Goal: Information Seeking & Learning: Find specific fact

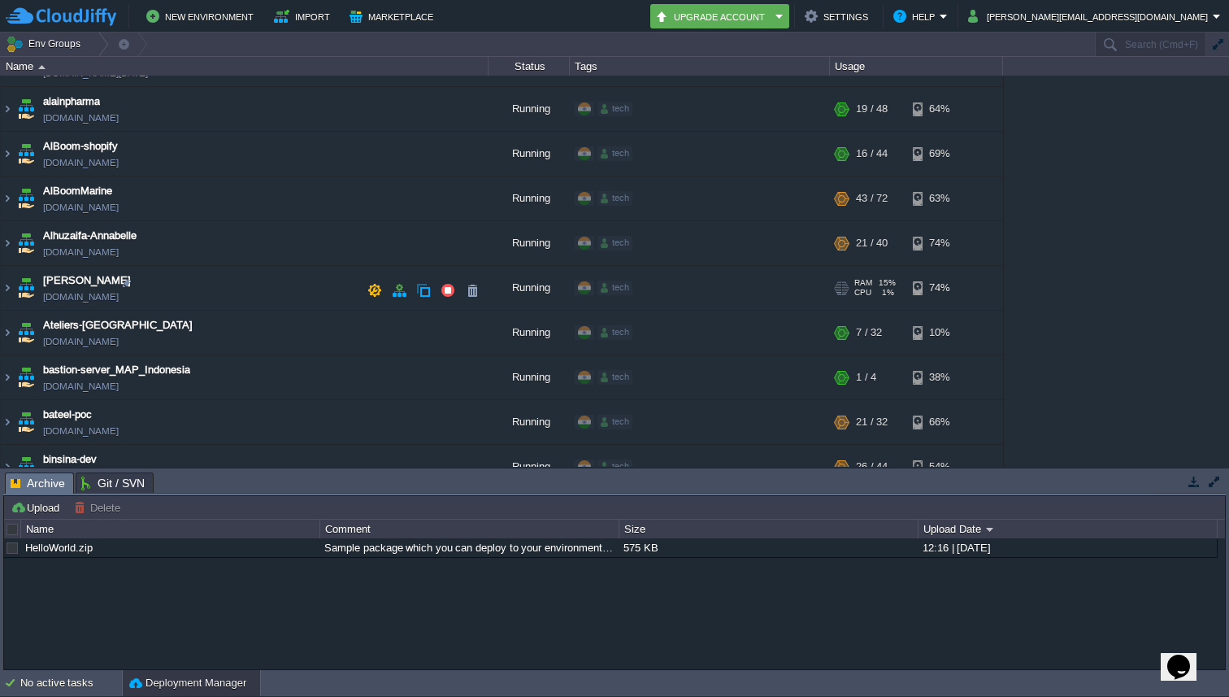
scroll to position [168, 0]
click at [7, 336] on img at bounding box center [7, 332] width 13 height 44
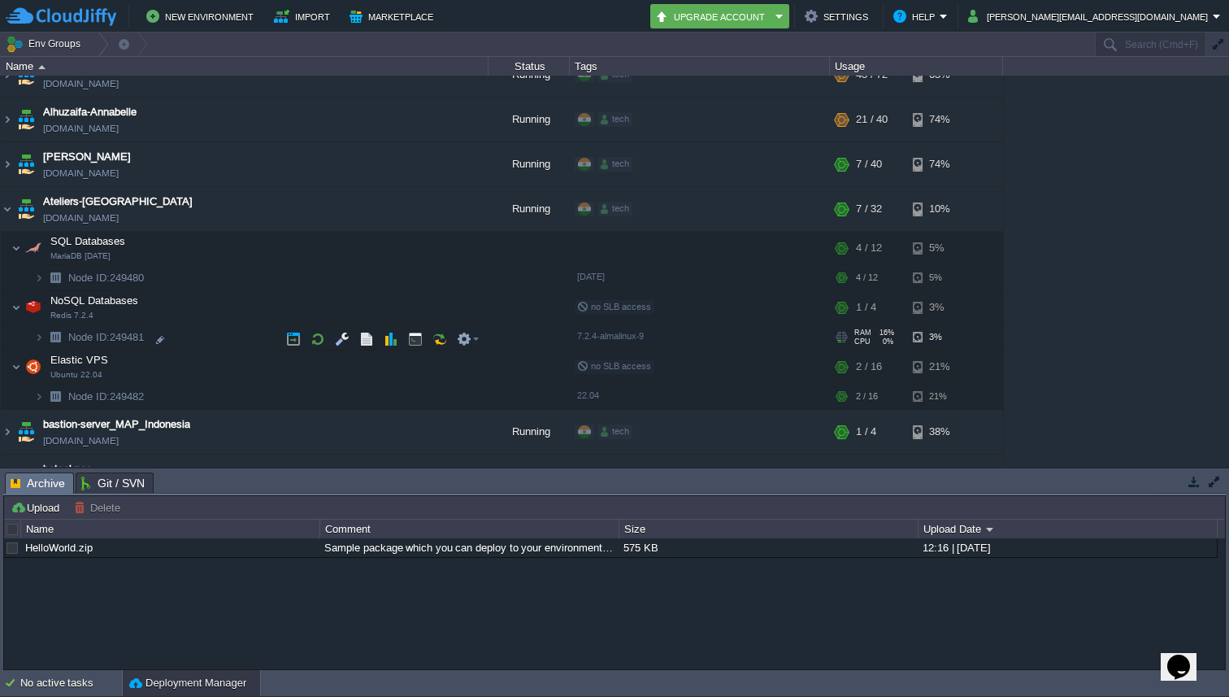
scroll to position [317, 0]
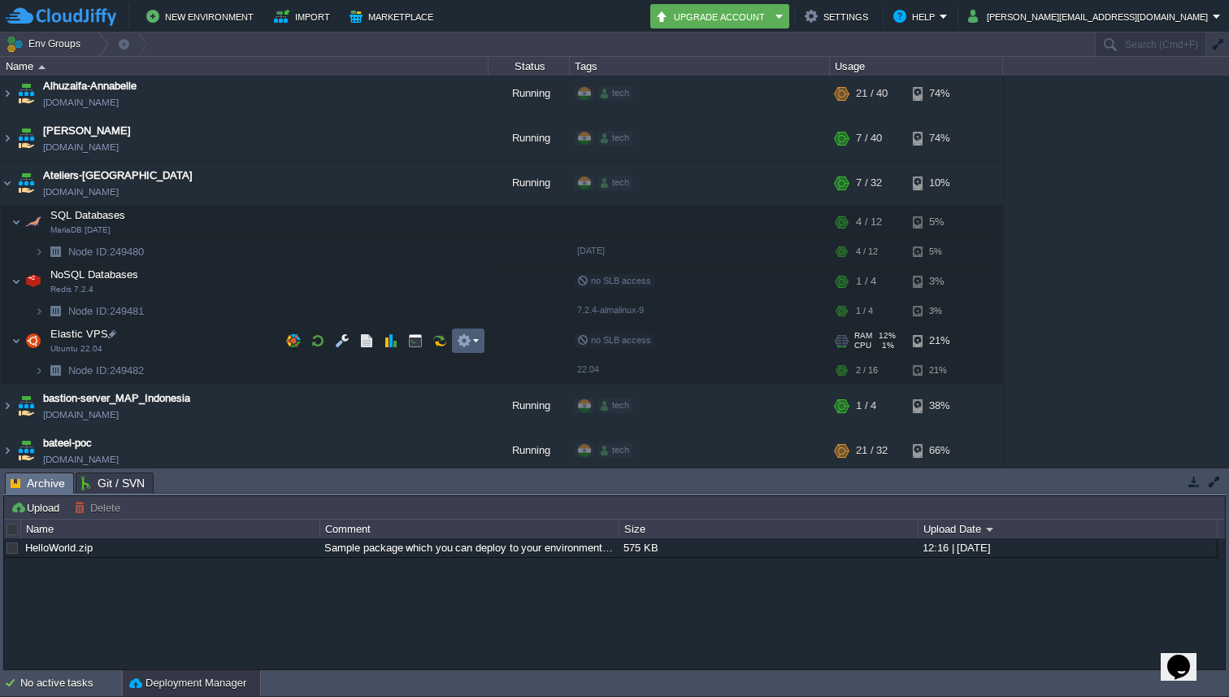
click at [467, 339] on button "button" at bounding box center [464, 340] width 15 height 15
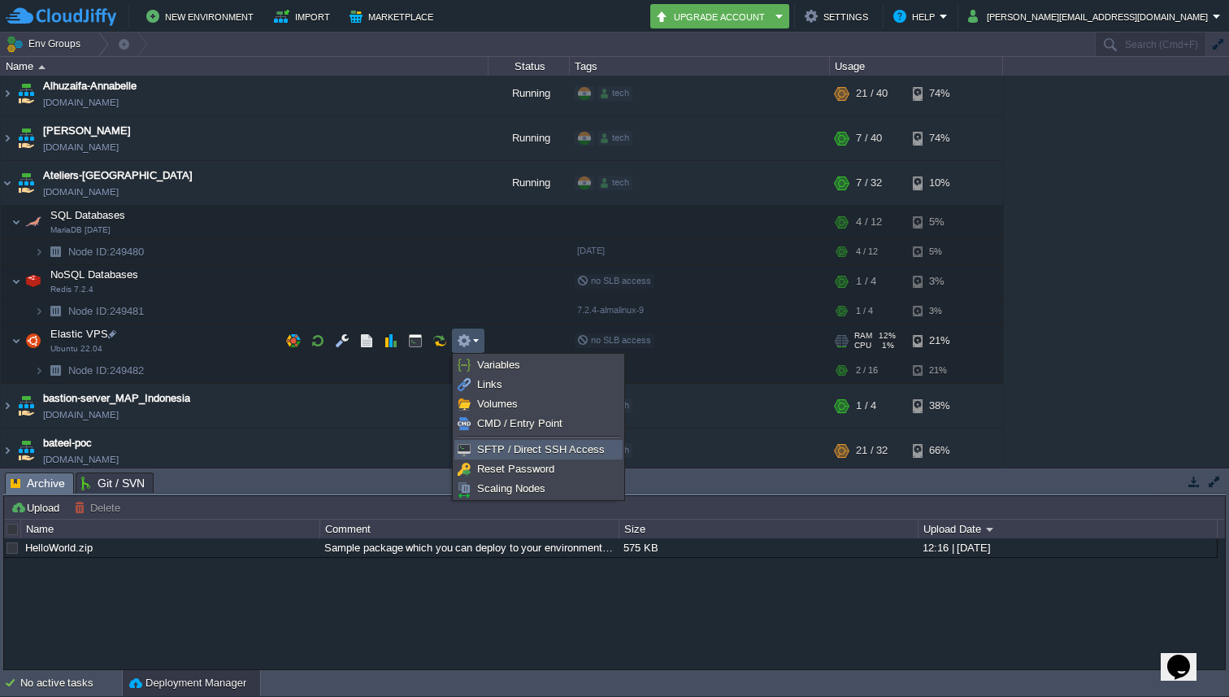
click at [481, 446] on span "SFTP / Direct SSH Access" at bounding box center [541, 449] width 128 height 12
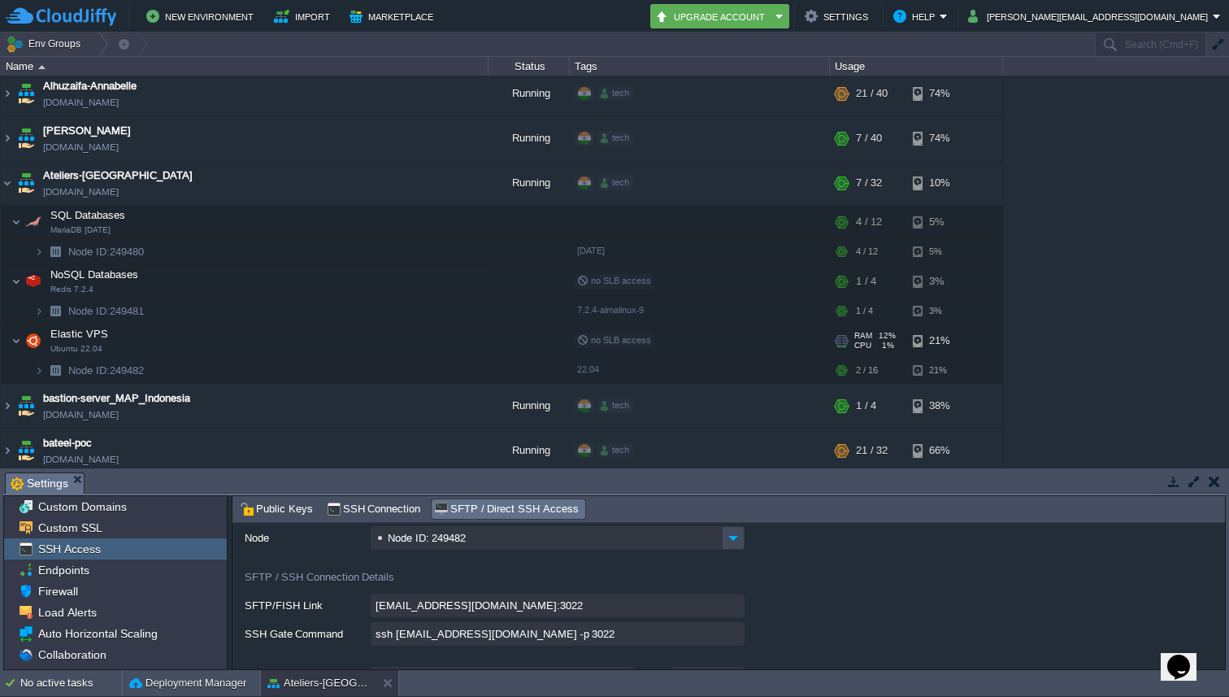
scroll to position [78, 0]
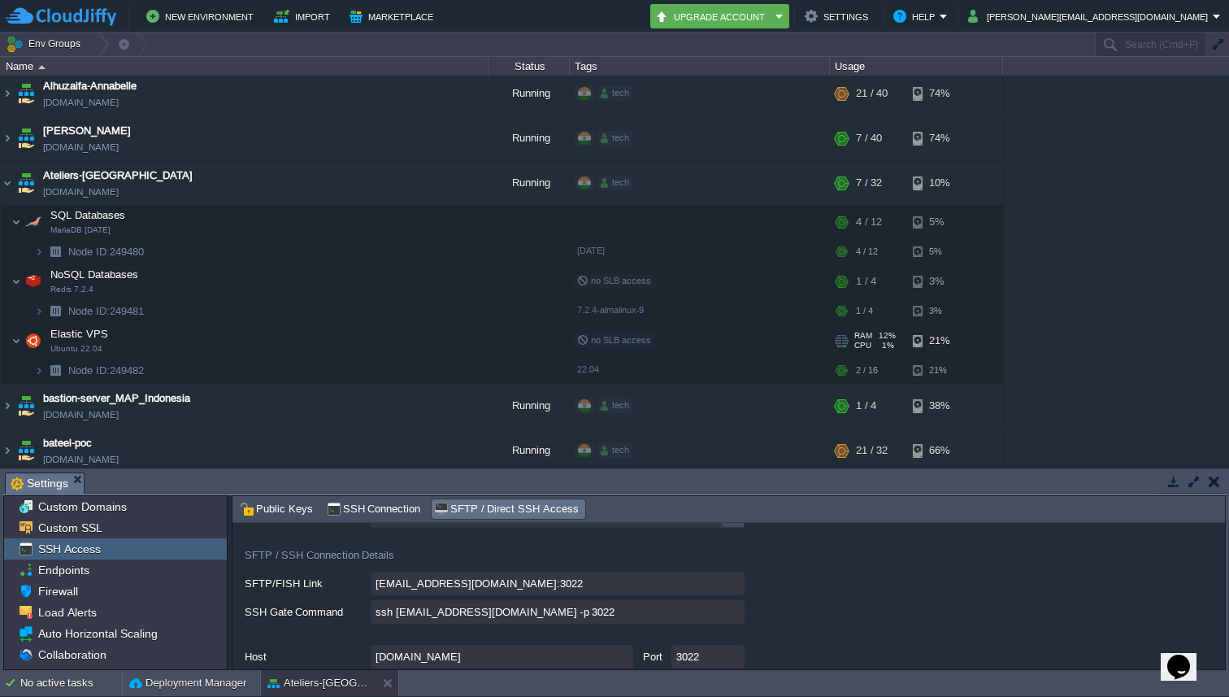
click at [741, 618] on input "ssh [EMAIL_ADDRESS][DOMAIN_NAME] -p 3022" at bounding box center [558, 612] width 374 height 24
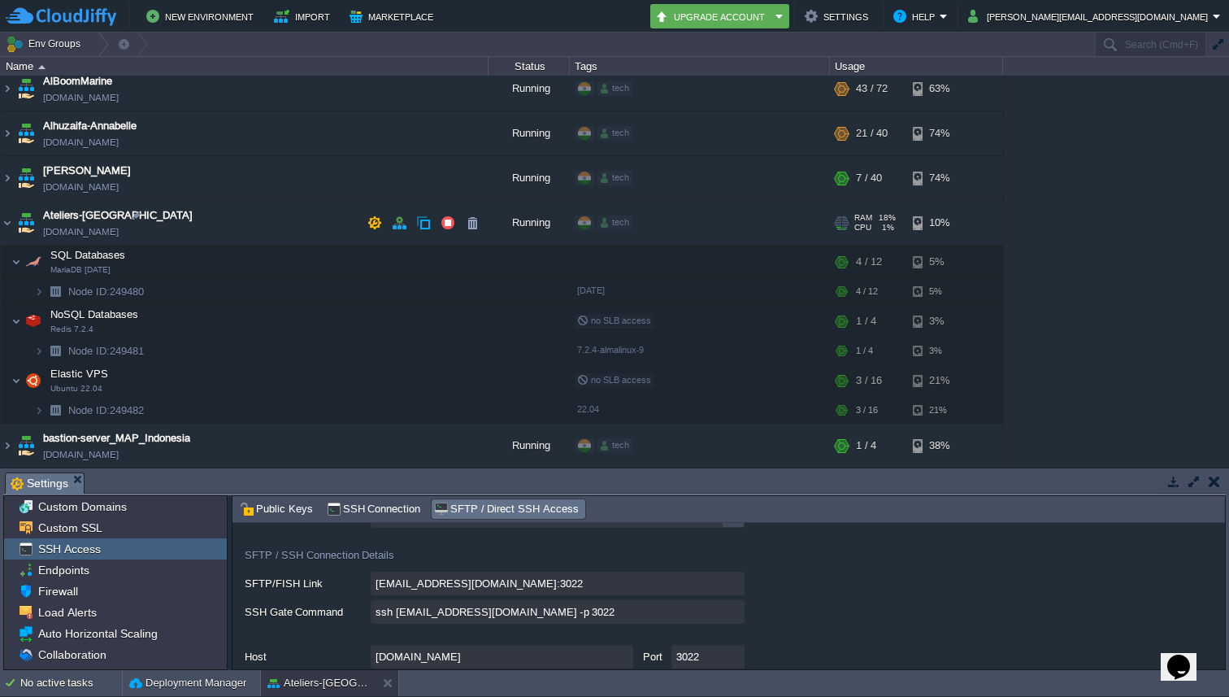
scroll to position [234, 0]
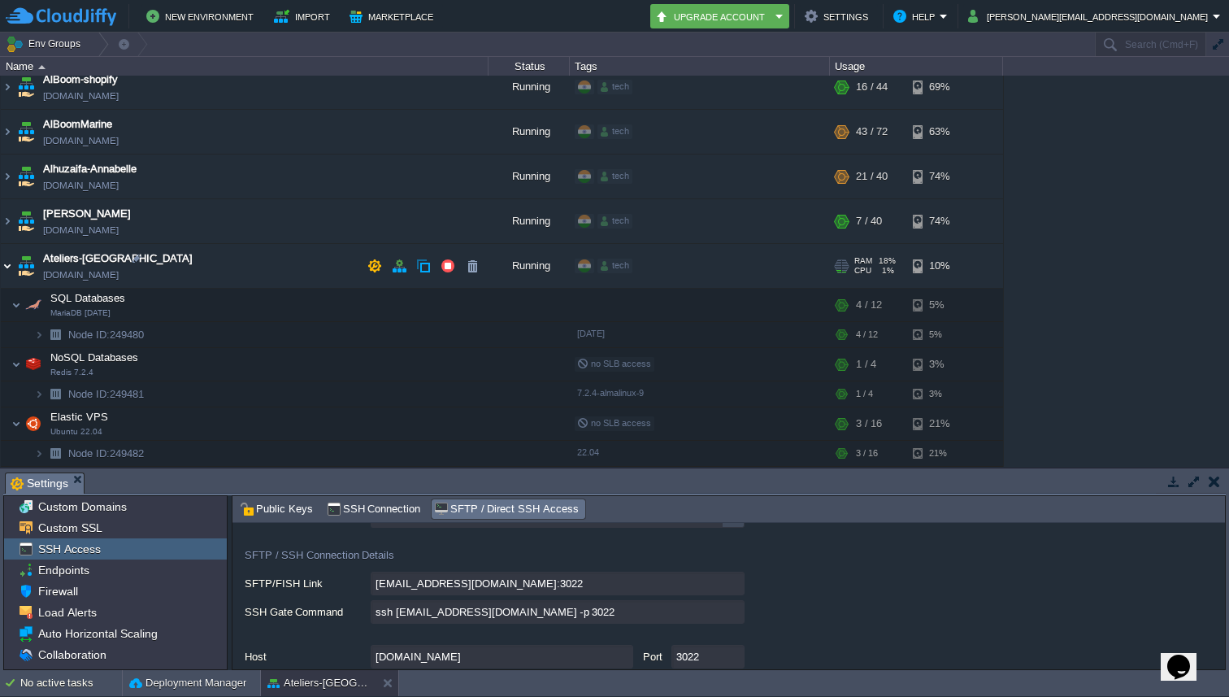
click at [9, 268] on img at bounding box center [7, 266] width 13 height 44
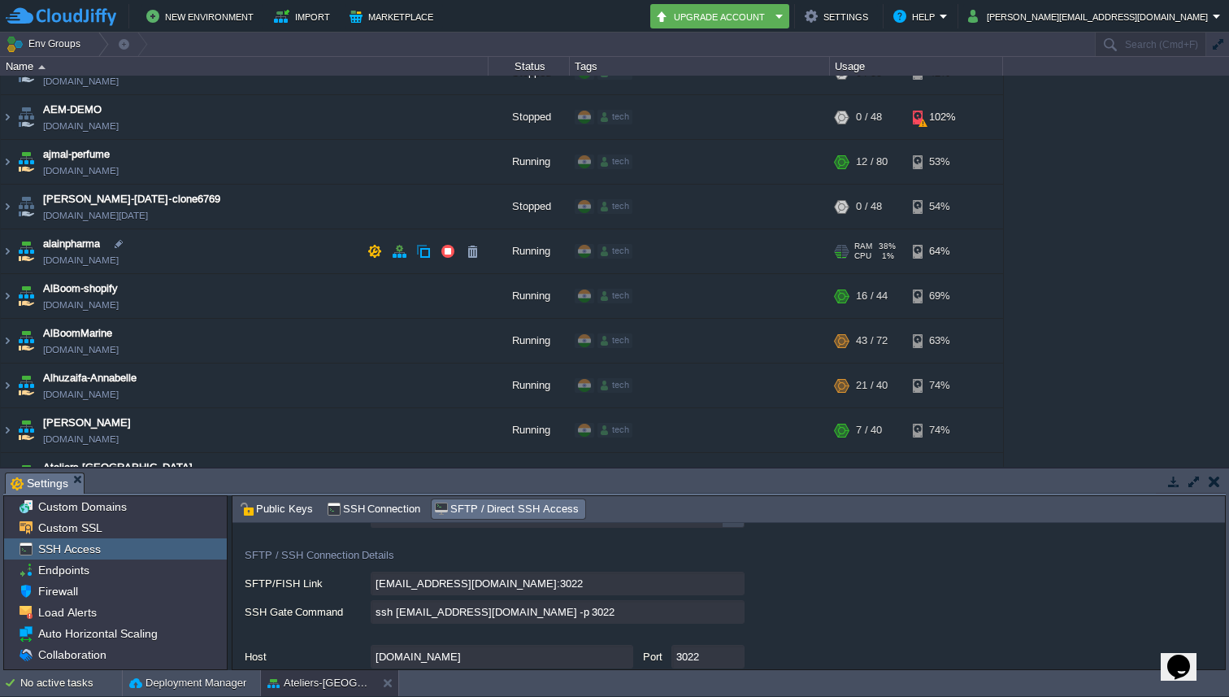
scroll to position [0, 0]
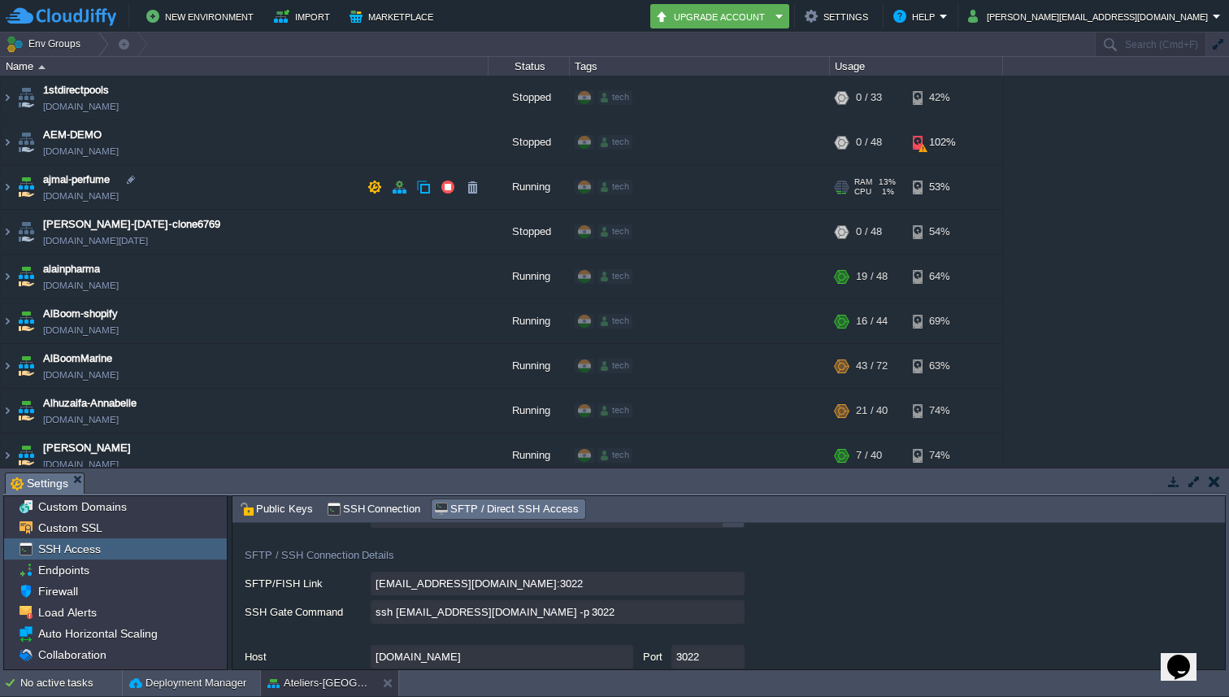
click at [16, 188] on img at bounding box center [26, 187] width 23 height 44
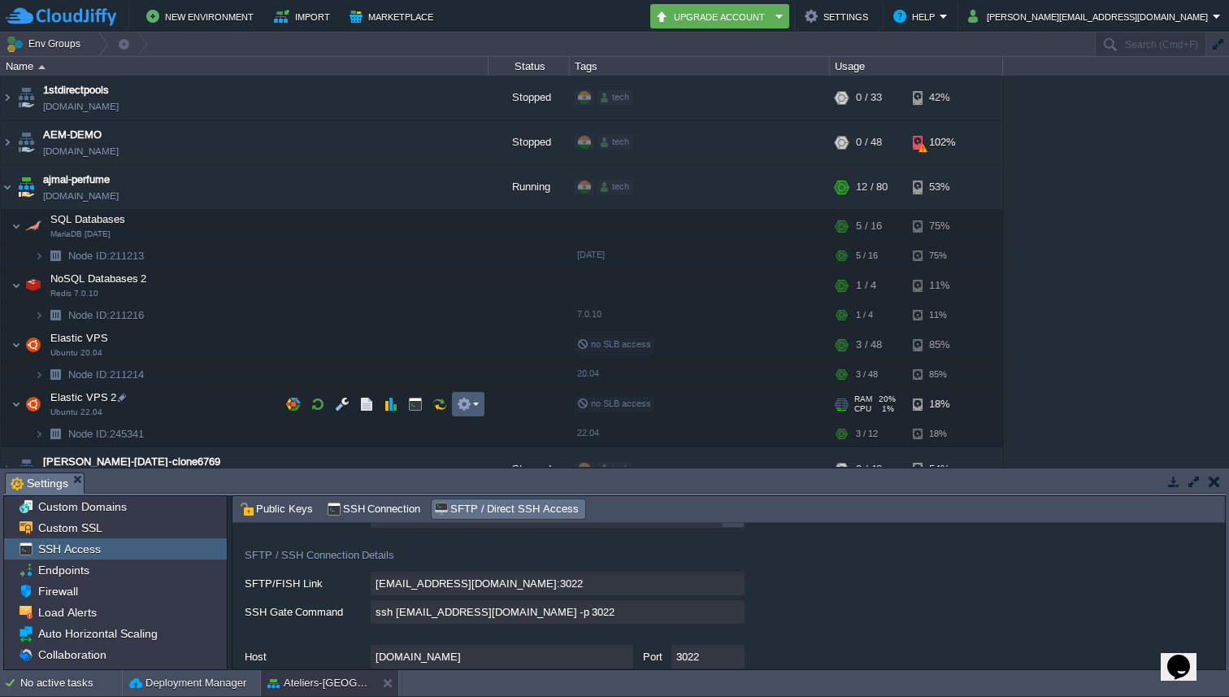
click at [476, 405] on em at bounding box center [468, 404] width 22 height 15
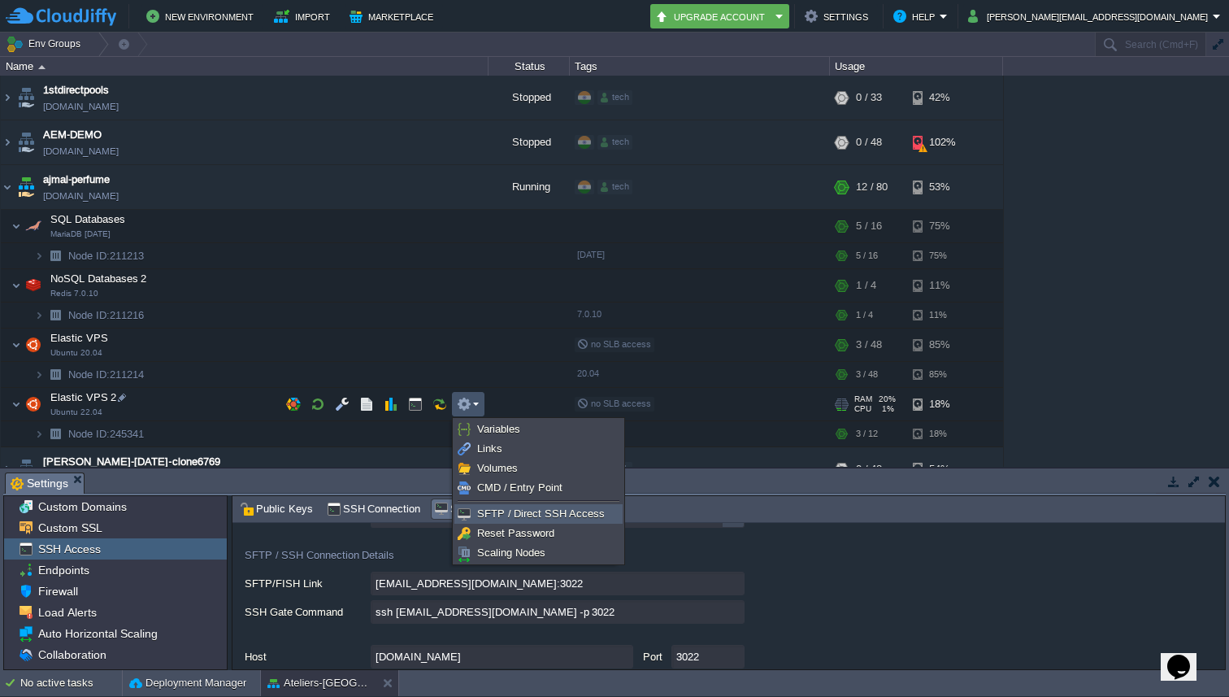
click at [505, 507] on span "SFTP / Direct SSH Access" at bounding box center [541, 513] width 128 height 12
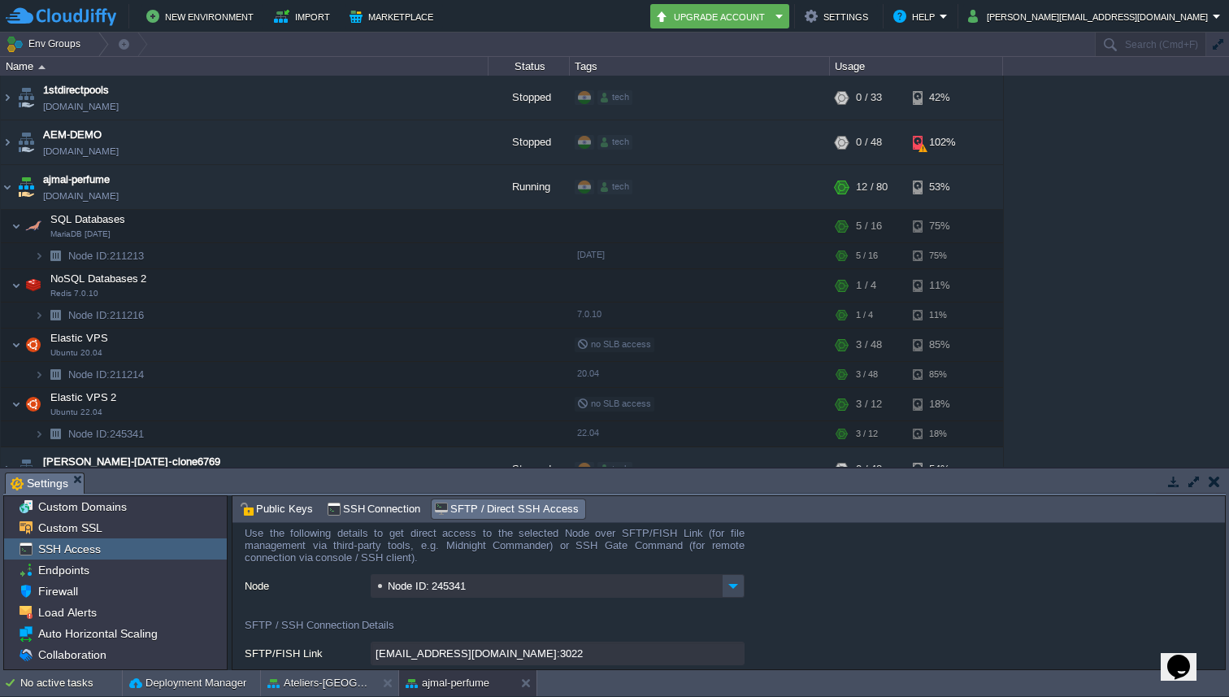
scroll to position [109, 0]
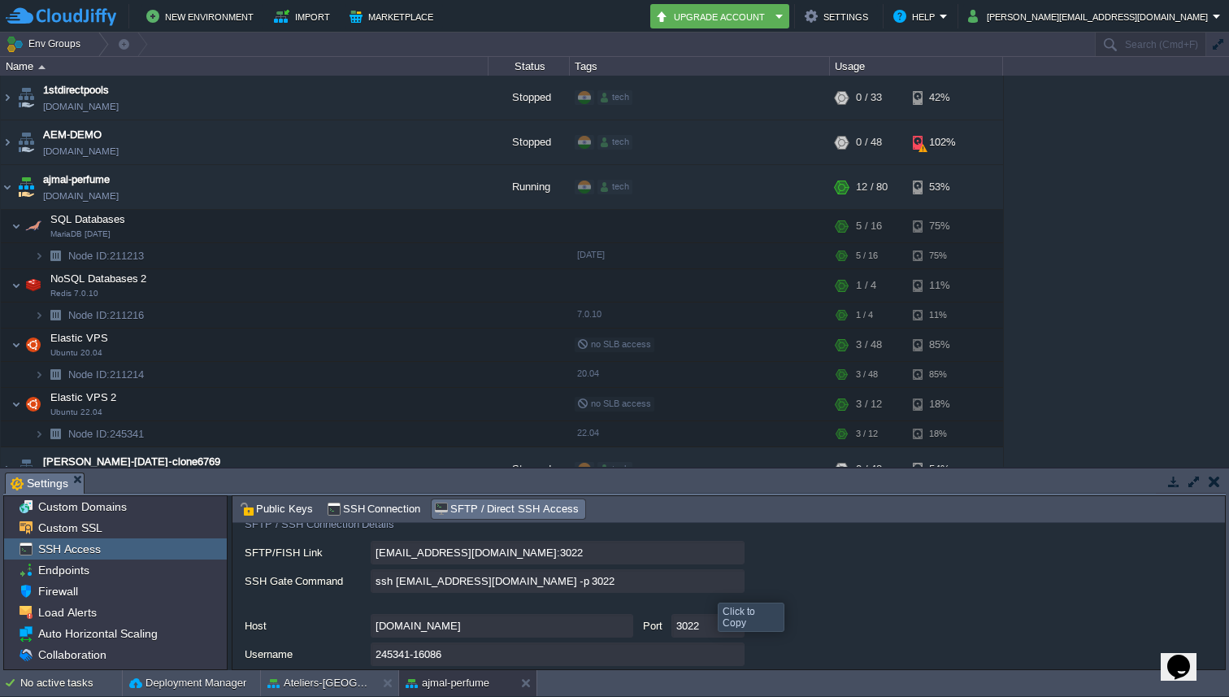
click at [740, 587] on input "ssh [EMAIL_ADDRESS][DOMAIN_NAME] -p 3022" at bounding box center [558, 581] width 374 height 24
click at [41, 429] on img at bounding box center [39, 433] width 10 height 25
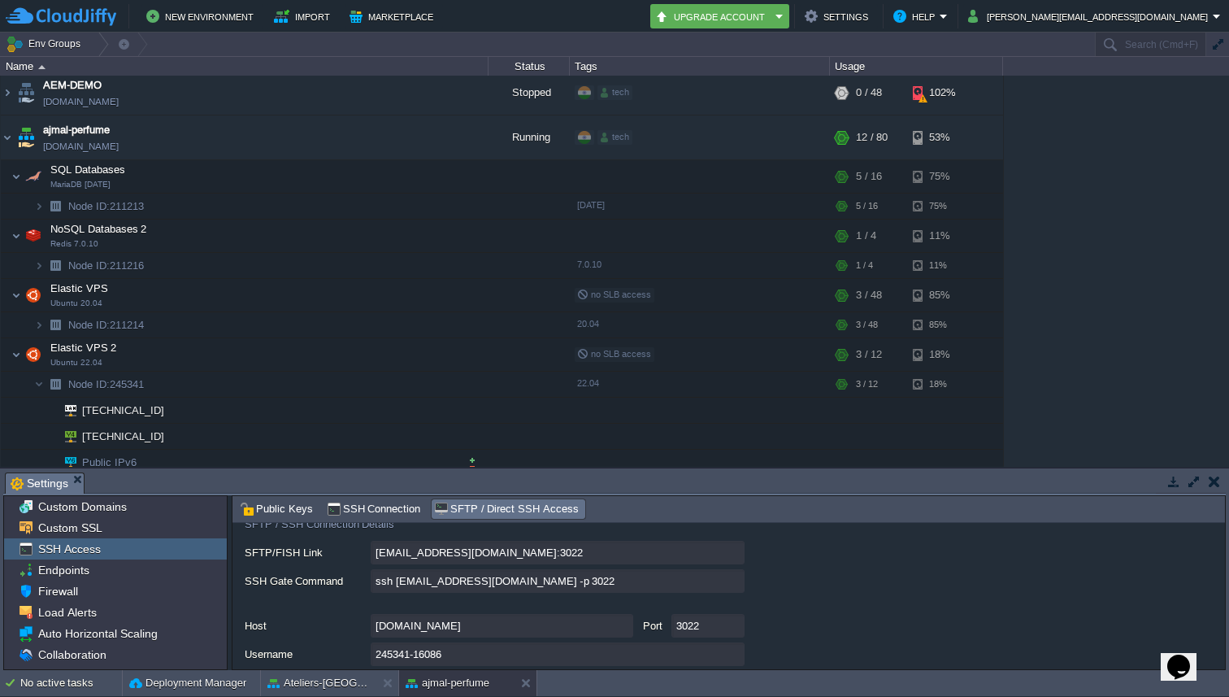
scroll to position [99, 0]
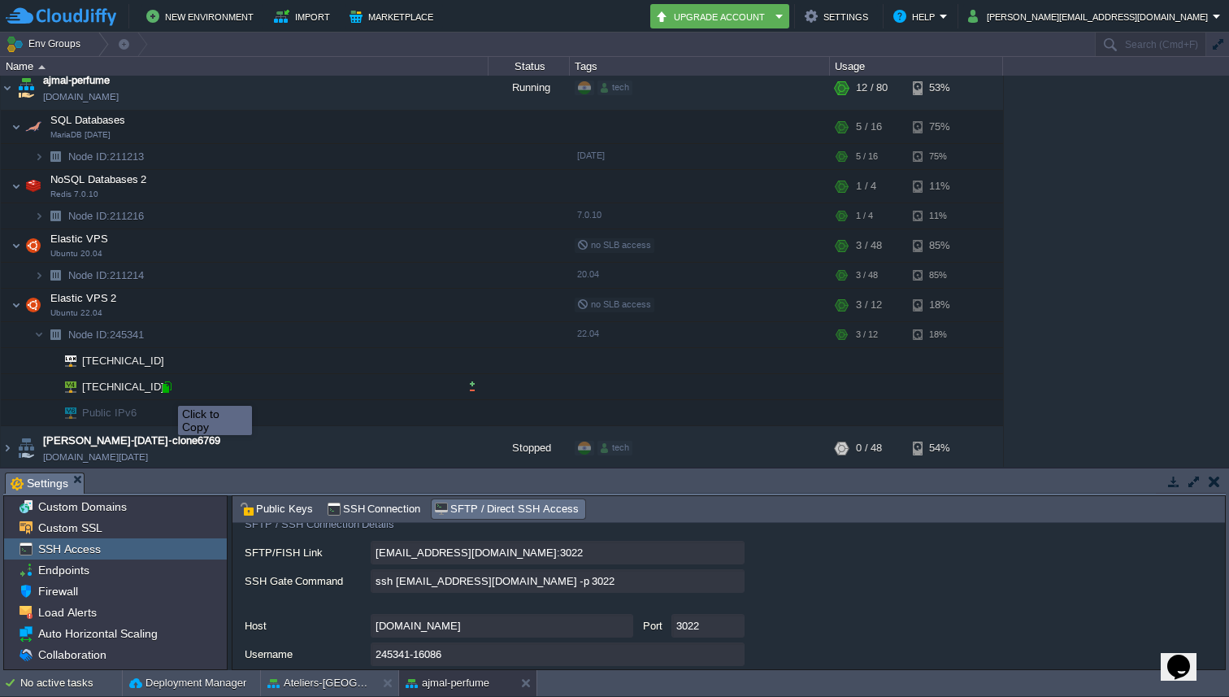
click at [166, 391] on div at bounding box center [166, 387] width 15 height 15
click at [10, 94] on img at bounding box center [7, 88] width 13 height 44
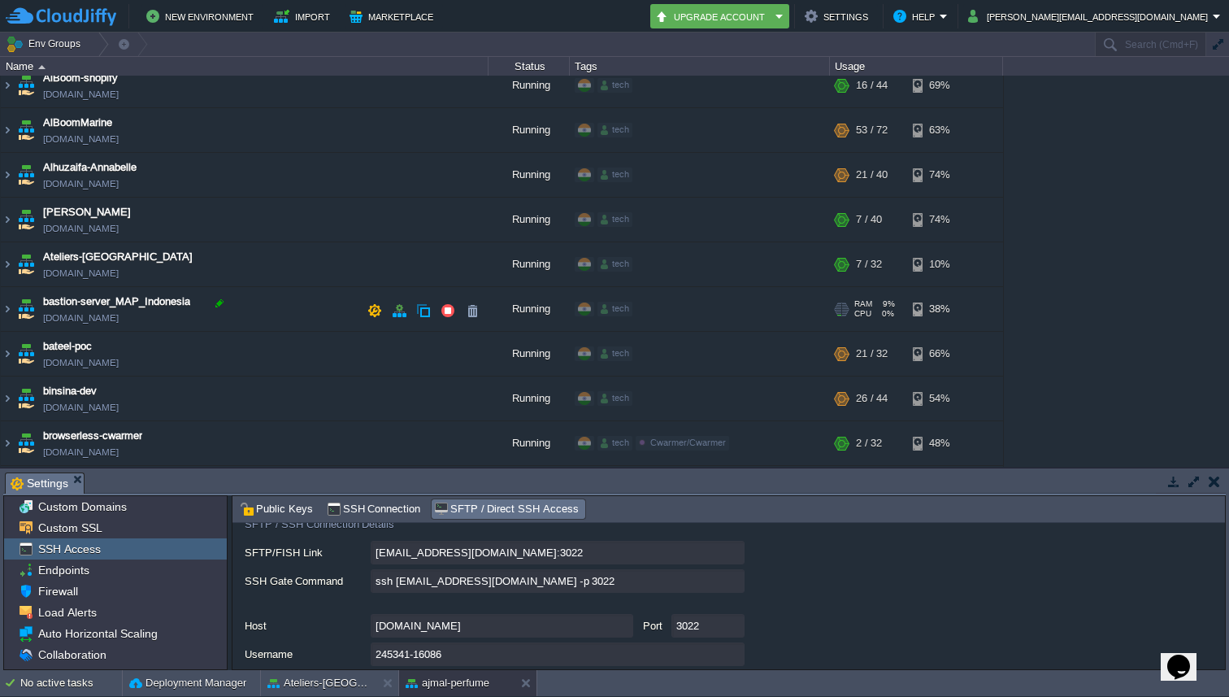
scroll to position [249, 0]
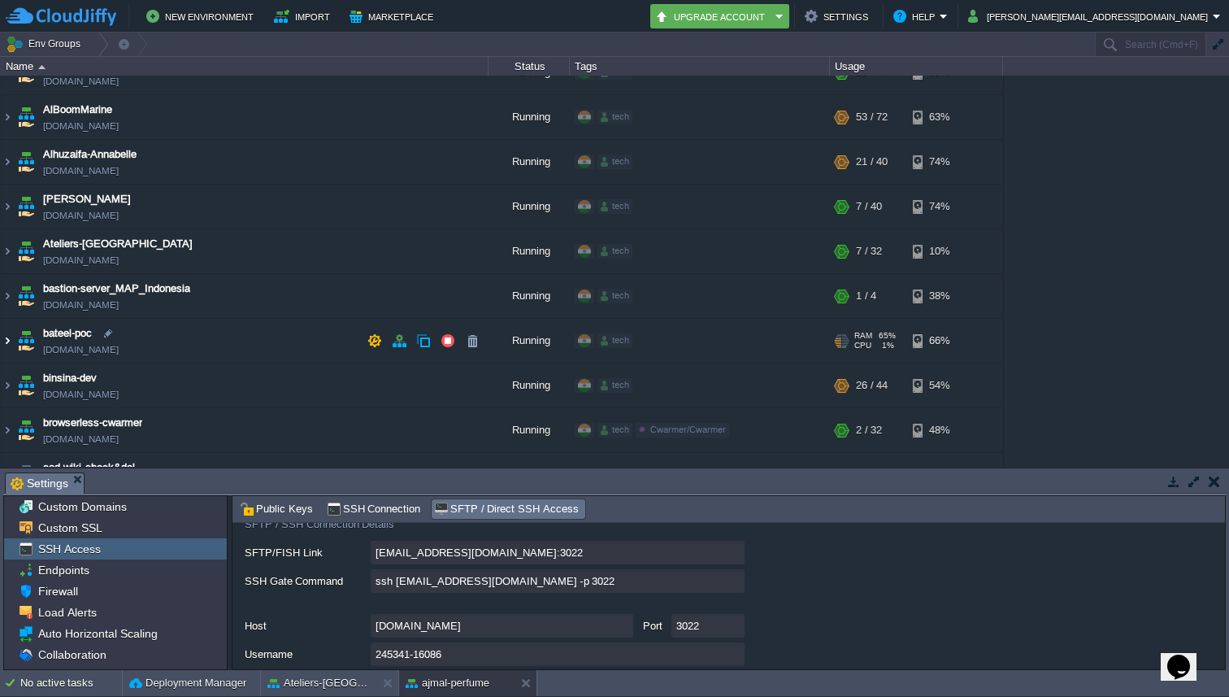
click at [5, 337] on img at bounding box center [7, 341] width 13 height 44
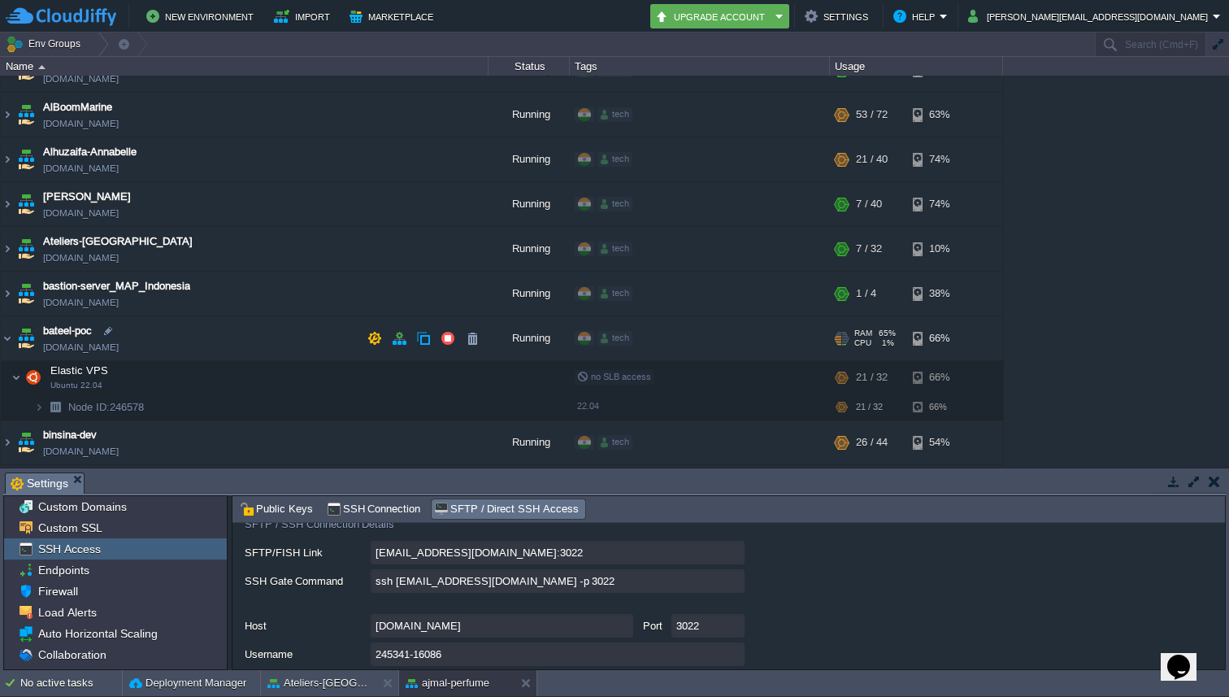
scroll to position [252, 0]
click at [472, 378] on em at bounding box center [468, 376] width 22 height 15
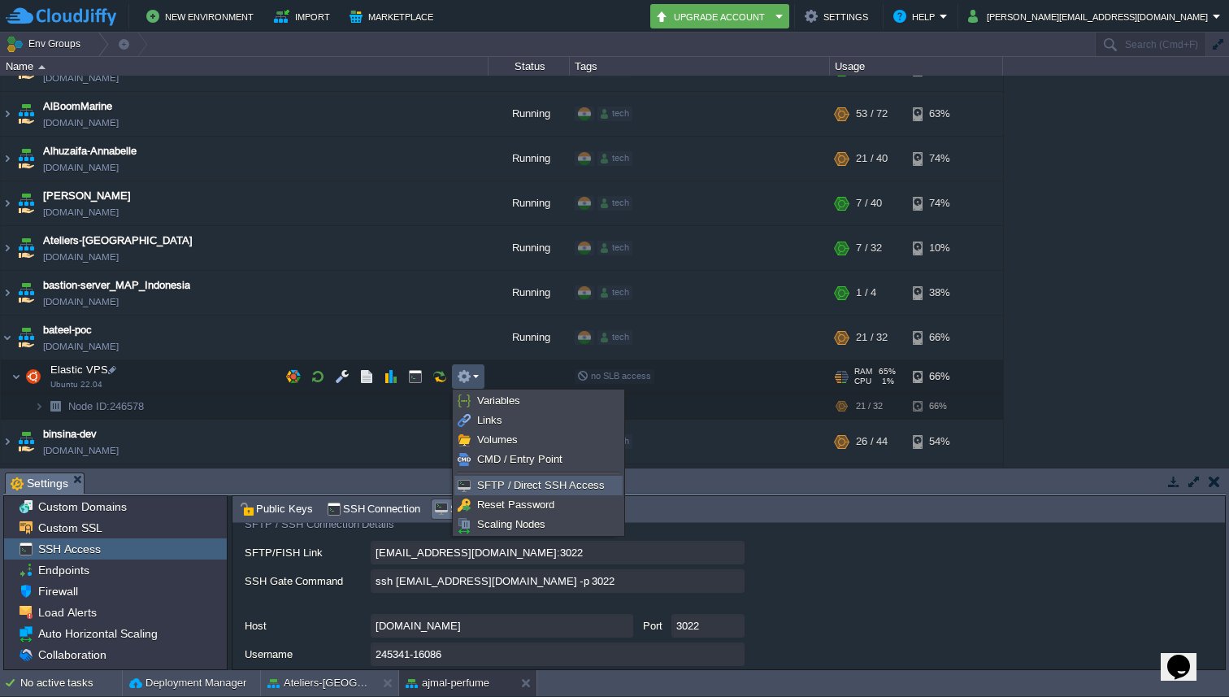
click at [506, 480] on span "SFTP / Direct SSH Access" at bounding box center [541, 485] width 128 height 12
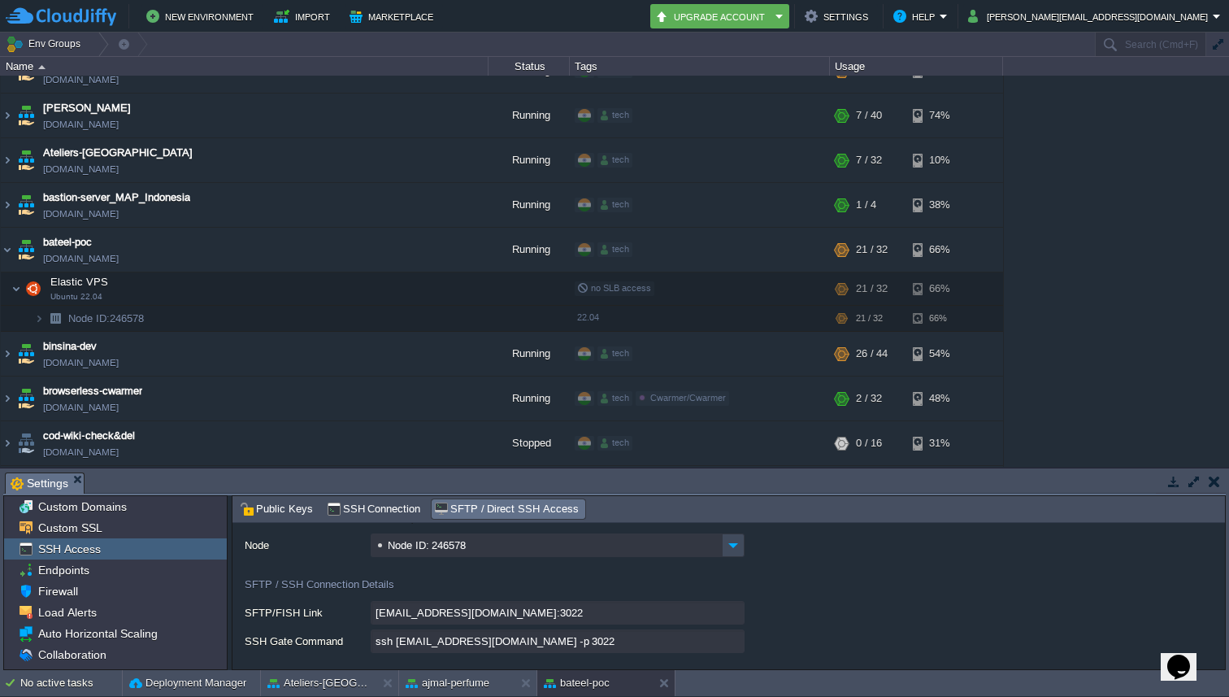
scroll to position [50, 0]
click at [732, 642] on input "ssh [EMAIL_ADDRESS][DOMAIN_NAME] -p 3022" at bounding box center [558, 641] width 374 height 24
type textarea "ssh [EMAIL_ADDRESS][DOMAIN_NAME] -p 3022"
